Goal: Task Accomplishment & Management: Use online tool/utility

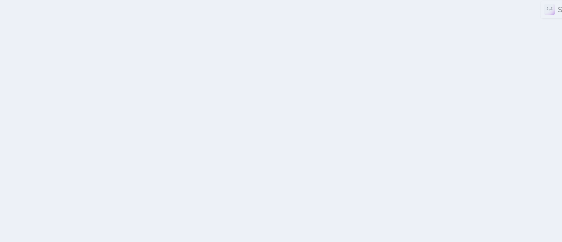
click at [448, 186] on div at bounding box center [281, 121] width 562 height 242
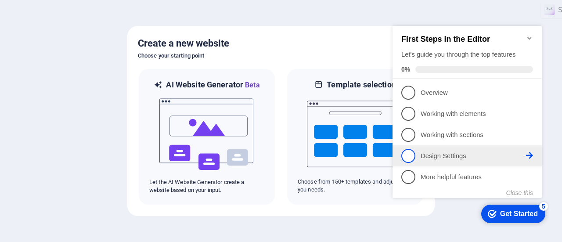
click at [429, 161] on link "4 Design Settings - incomplete" at bounding box center [467, 156] width 132 height 14
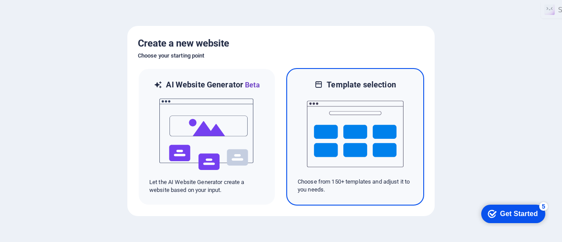
click at [332, 143] on img at bounding box center [355, 134] width 97 height 88
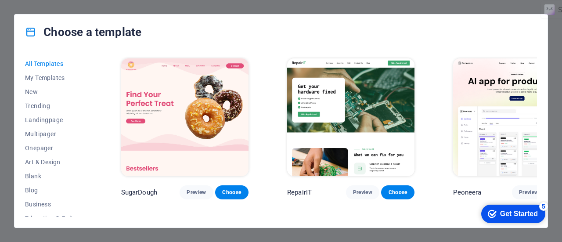
click at [542, 169] on div "All Templates My Templates New Trending Landingpage Multipager Onepager Art & D…" at bounding box center [280, 139] width 533 height 178
click at [46, 119] on span "Landingpage" at bounding box center [53, 119] width 57 height 7
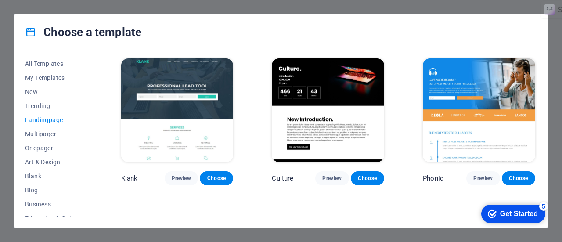
click at [483, 93] on img at bounding box center [479, 110] width 112 height 104
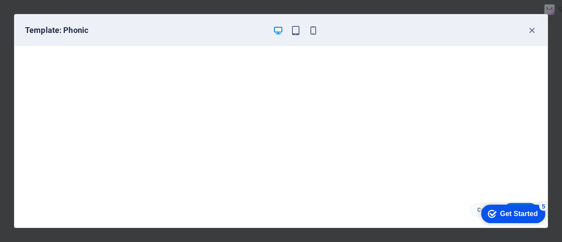
click at [510, 210] on div "Get Started" at bounding box center [519, 214] width 38 height 8
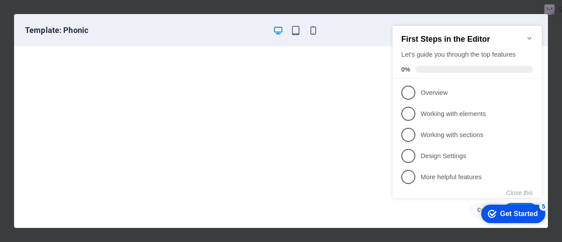
click at [504, 215] on div "Get Started" at bounding box center [519, 214] width 38 height 8
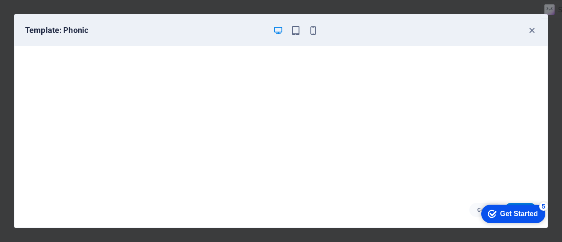
click at [523, 205] on div "checkmark Get Started 5" at bounding box center [513, 214] width 64 height 18
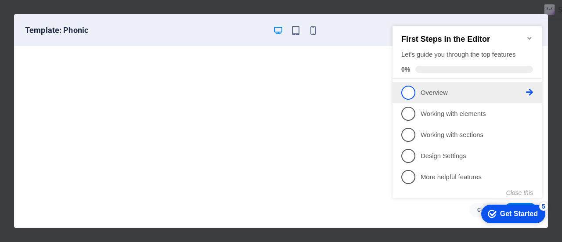
click at [429, 97] on link "1 Overview - incomplete" at bounding box center [467, 93] width 132 height 14
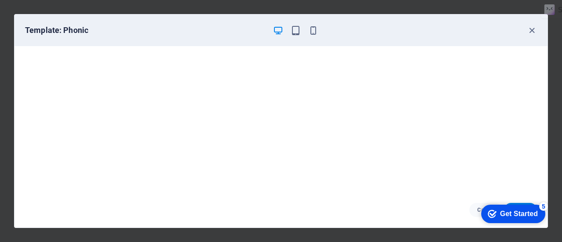
click at [542, 208] on div "5" at bounding box center [543, 206] width 9 height 9
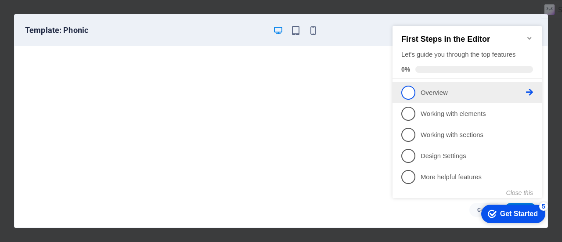
click at [416, 96] on link "1 Overview - incomplete" at bounding box center [467, 93] width 132 height 14
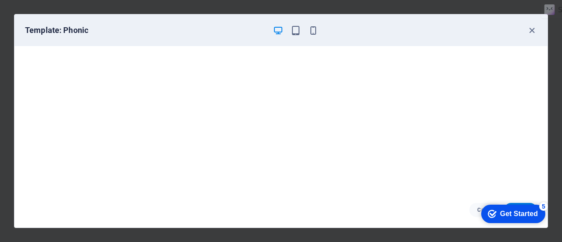
click at [482, 214] on div "checkmark Get Started 5" at bounding box center [513, 214] width 64 height 18
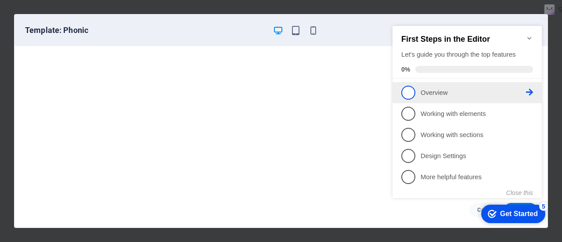
click at [531, 91] on icon at bounding box center [529, 92] width 7 height 7
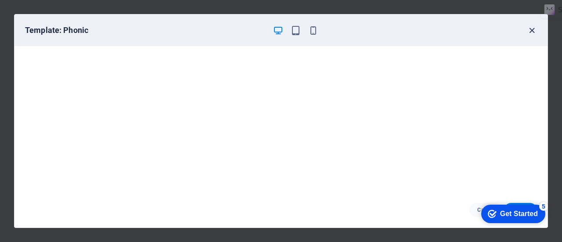
click at [529, 29] on icon "button" at bounding box center [532, 30] width 10 height 10
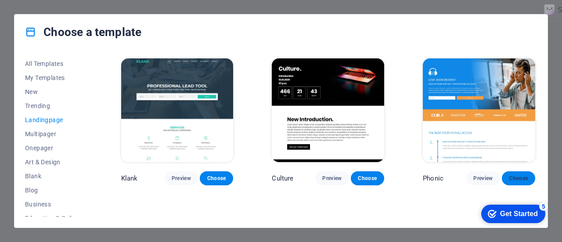
click at [518, 176] on span "Choose" at bounding box center [518, 178] width 19 height 7
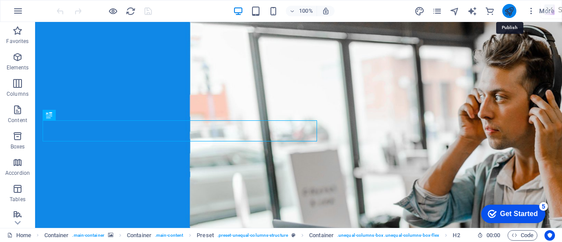
click at [510, 10] on icon "publish" at bounding box center [509, 11] width 10 height 10
